Goal: Check status: Check status

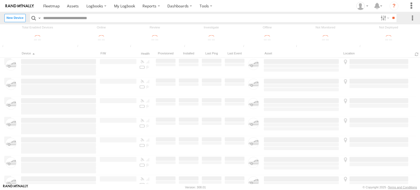
type input "**********"
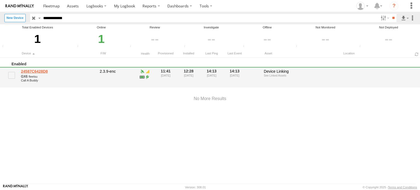
click at [40, 70] on link "24587C6428D8" at bounding box center [58, 71] width 75 height 5
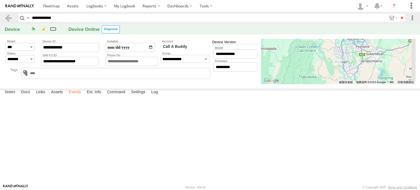
click at [75, 96] on label "Events" at bounding box center [75, 93] width 18 height 8
